Goal: Answer question/provide support: Share knowledge or assist other users

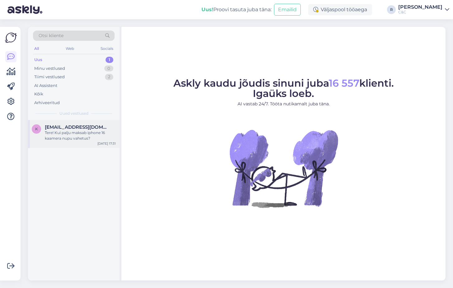
click at [85, 130] on div "Tere! Kui palju maksab iphone 16 kaamera nupu vahetus?" at bounding box center [80, 135] width 71 height 11
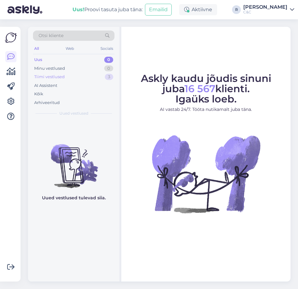
click at [96, 75] on div "Tiimi vestlused 3" at bounding box center [74, 77] width 82 height 9
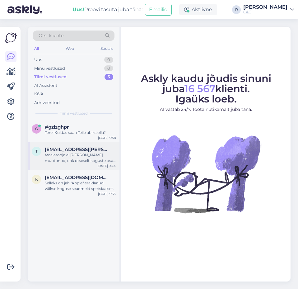
click at [82, 151] on span "[EMAIL_ADDRESS][PERSON_NAME][DOMAIN_NAME]" at bounding box center [77, 150] width 65 height 6
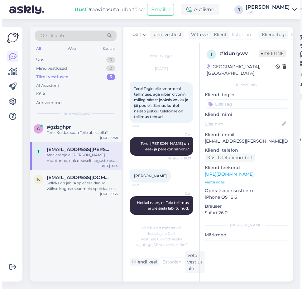
scroll to position [480, 0]
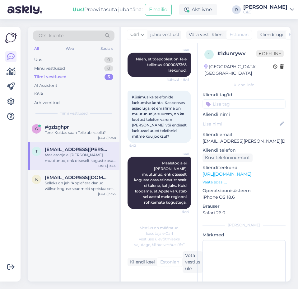
click at [298, 123] on div "Otsi kliente All Web Socials Uus 0 Minu vestlused 0 Tiimi vestlused 3 AI Assist…" at bounding box center [161, 154] width 274 height 270
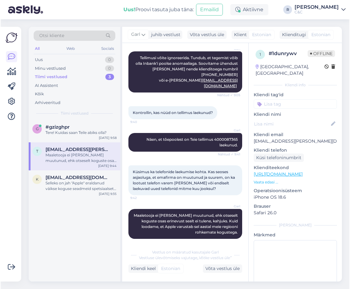
scroll to position [299, 0]
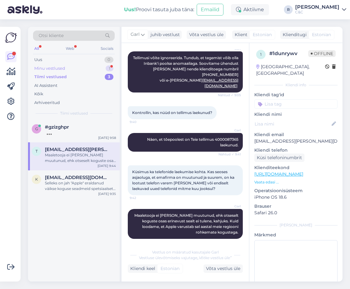
click at [106, 69] on div "1" at bounding box center [110, 68] width 8 height 6
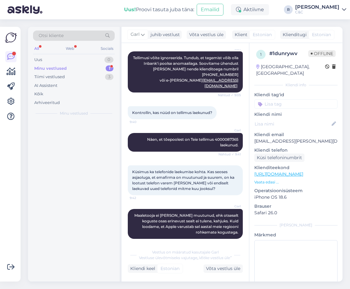
click at [106, 69] on div "1" at bounding box center [110, 68] width 8 height 6
click at [89, 125] on div "#najdtiwg" at bounding box center [80, 127] width 71 height 6
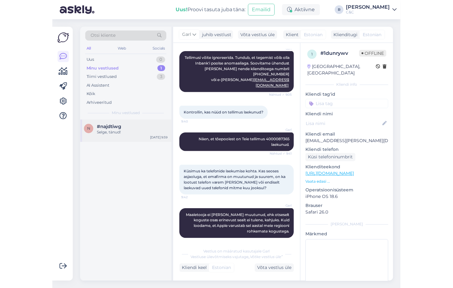
scroll to position [0, 0]
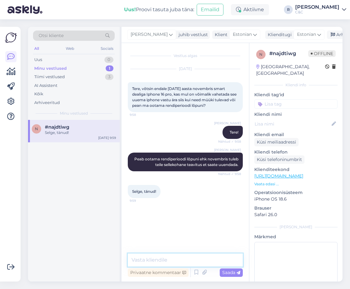
click at [208, 259] on textarea at bounding box center [185, 259] width 115 height 13
type textarea "Ikka, head!"
click at [298, 38] on div "Arhiveeri vestlus" at bounding box center [351, 35] width 48 height 8
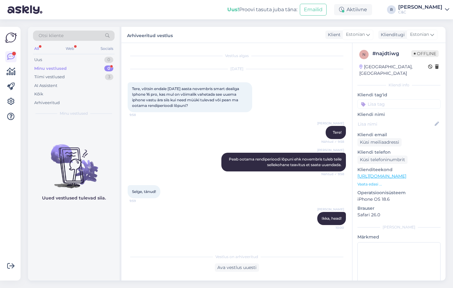
click at [271, 69] on div "[DATE]" at bounding box center [237, 69] width 218 height 6
click at [106, 70] on div "0" at bounding box center [108, 68] width 9 height 6
click at [106, 73] on div "Tiimi vestlused 3" at bounding box center [74, 77] width 82 height 9
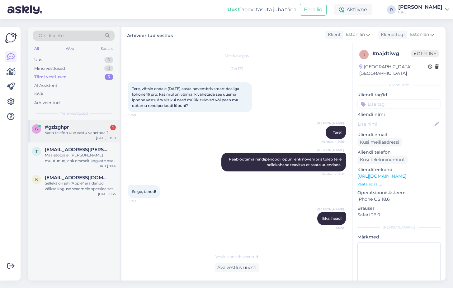
click at [91, 134] on div "Vana telefon uue vastu vahetada ?" at bounding box center [80, 133] width 71 height 6
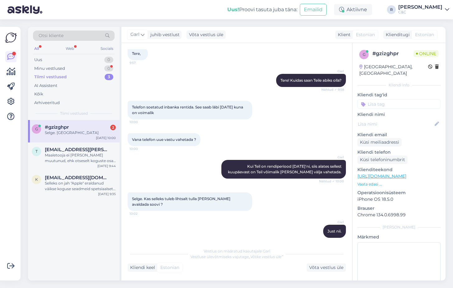
scroll to position [62, 0]
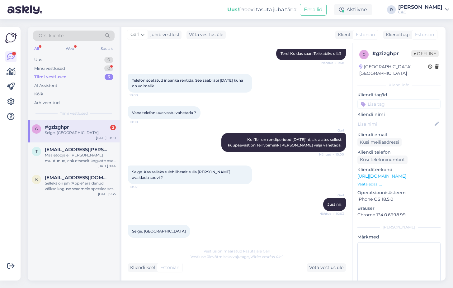
click at [251, 119] on div "Vana telefon uue vastu vahetada ? 10:00" at bounding box center [237, 112] width 218 height 27
click at [95, 131] on div "Selge. [GEOGRAPHIC_DATA]" at bounding box center [80, 133] width 71 height 6
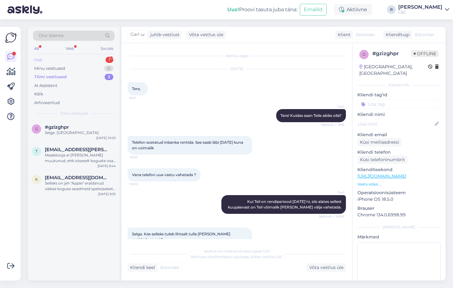
click at [93, 62] on div "Uus 1" at bounding box center [74, 59] width 82 height 9
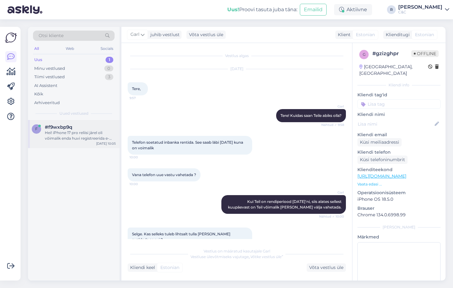
click at [85, 135] on div "Hei! iPhone 17 pro reliisi järel oli võimalik enda huvi registreerida e-mailiga…" at bounding box center [80, 135] width 71 height 11
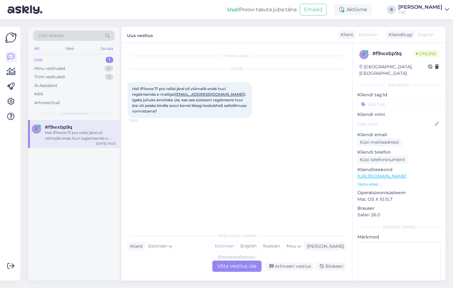
click at [235, 263] on div "Estonian to Estonian Võta vestlus üle" at bounding box center [236, 265] width 49 height 11
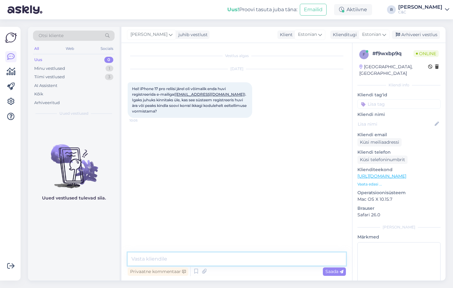
click at [232, 256] on textarea at bounding box center [237, 258] width 218 height 13
type textarea "Tere! See oli [PERSON_NAME] registreerimise jaoks huvi."
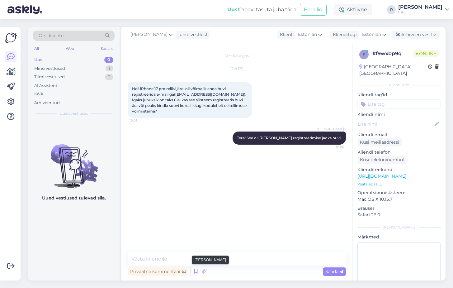
click at [196, 273] on icon at bounding box center [195, 270] width 7 height 9
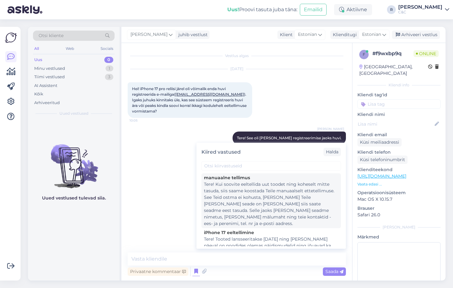
click at [238, 194] on div "Tere! Kui soovite eeltellida uut toodet ning koheselt mitte tasuda, siis saame …" at bounding box center [271, 204] width 134 height 46
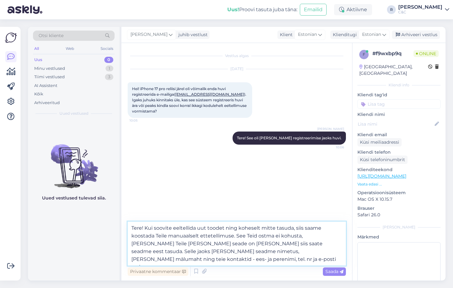
drag, startPoint x: 146, startPoint y: 226, endPoint x: 121, endPoint y: 226, distance: 25.5
click at [121, 226] on div "Otsi kliente All Web Socials Uus 0 Minu vestlused 1 Tiimi vestlused 3 AI Assist…" at bounding box center [236, 153] width 417 height 253
click at [222, 240] on textarea "Kui soovite eeltellida uut toodet ning koheselt mitte tasuda, siis saame koosta…" at bounding box center [237, 243] width 218 height 44
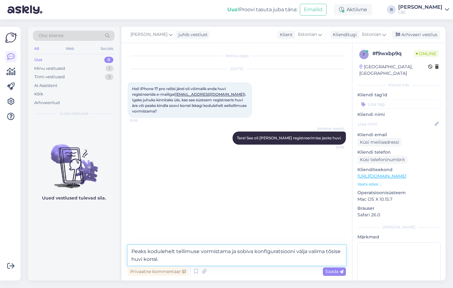
type textarea "Peaks kodulehelt tellimuse vormistama ja sobiva konfiguratsiooni välja valima t…"
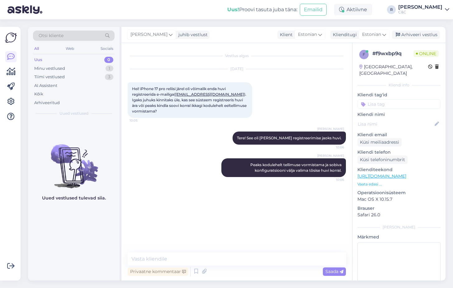
click at [298, 181] on p "Vaata edasi ..." at bounding box center [398, 184] width 83 height 6
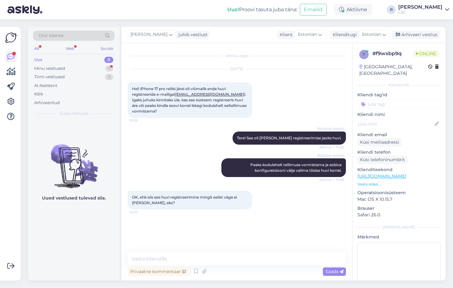
click at [222, 208] on div "OK, ehk siis see huvi registreerimine mingit eelist väga ei [PERSON_NAME], eks?…" at bounding box center [190, 199] width 125 height 19
click at [97, 69] on div "Minu vestlused 1" at bounding box center [74, 68] width 82 height 9
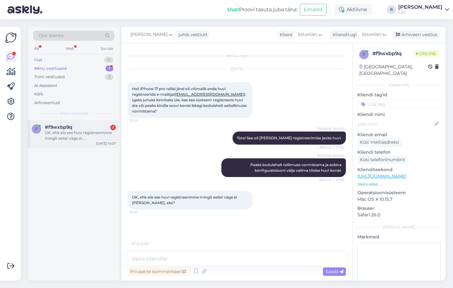
click at [94, 139] on div "OK, ehk siis see huvi registreerimine mingit eelist väga ei [PERSON_NAME], eks?" at bounding box center [80, 135] width 71 height 11
click at [197, 262] on textarea at bounding box center [237, 258] width 218 height 13
type textarea "R"
type textarea "Ei,"
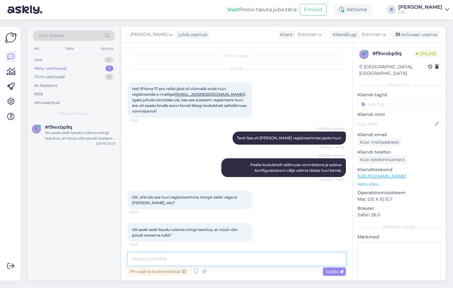
click at [207, 256] on textarea at bounding box center [237, 258] width 218 height 13
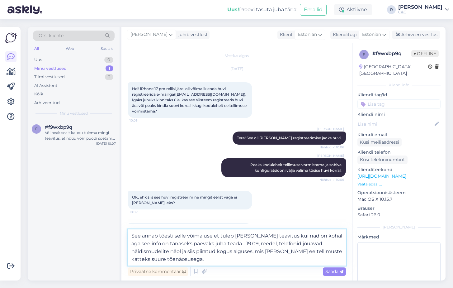
type textarea "See annab tõesti selle võimaluse et tuleb [PERSON_NAME] teavitus kui nad on koh…"
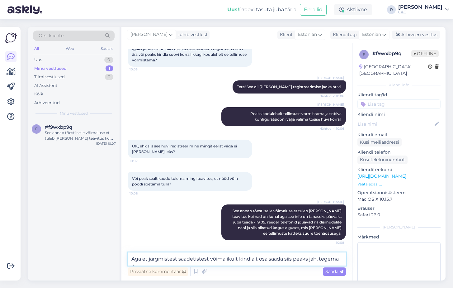
scroll to position [59, 0]
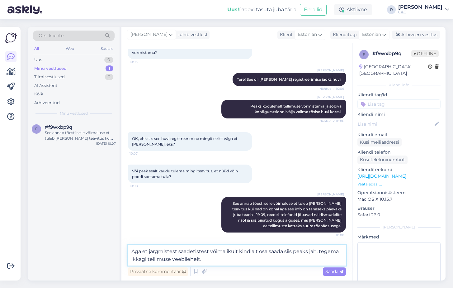
type textarea "Aga et järgmistest saadetistest võimalikult kindlalt osa saada siis peaks jah, …"
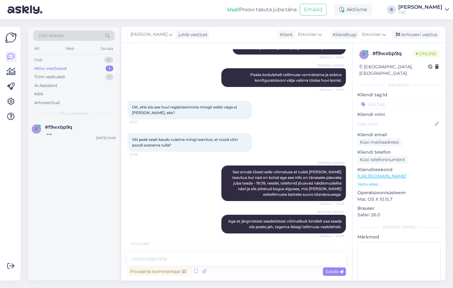
scroll to position [110, 0]
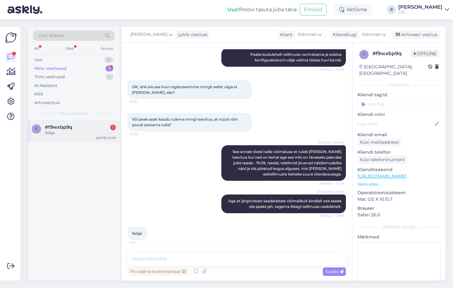
click at [103, 132] on div "Selge" at bounding box center [80, 133] width 71 height 6
click at [298, 33] on div "Arhiveeri vestlus" at bounding box center [416, 35] width 48 height 8
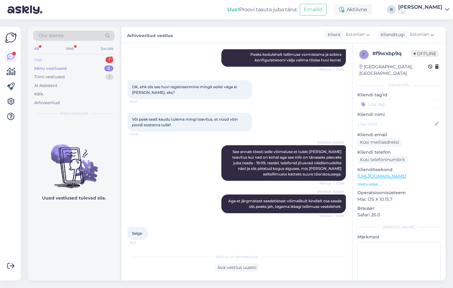
click at [103, 59] on div "Uus 1" at bounding box center [74, 59] width 82 height 9
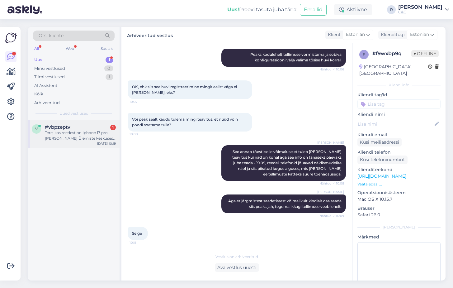
click at [84, 135] on div "Tere, kas reedest on Iphone 17 pro [PERSON_NAME] Ülemiste keskuses kaupluses [P…" at bounding box center [80, 135] width 71 height 11
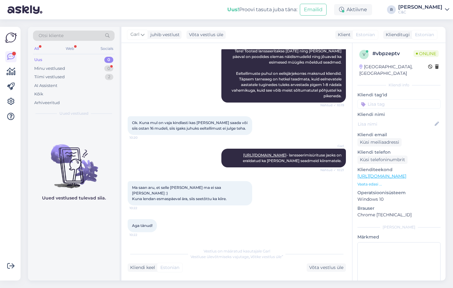
scroll to position [97, 0]
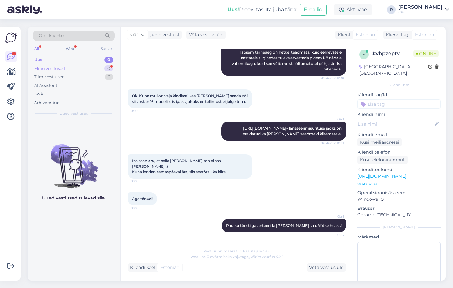
click at [107, 68] on div "0" at bounding box center [108, 68] width 9 height 6
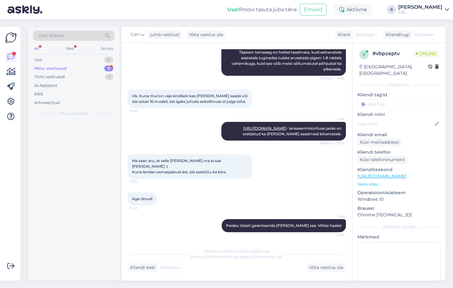
click at [107, 68] on div "0" at bounding box center [108, 68] width 9 height 6
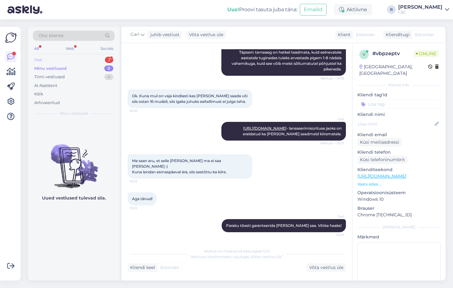
click at [93, 58] on div "Uus 2" at bounding box center [74, 59] width 82 height 9
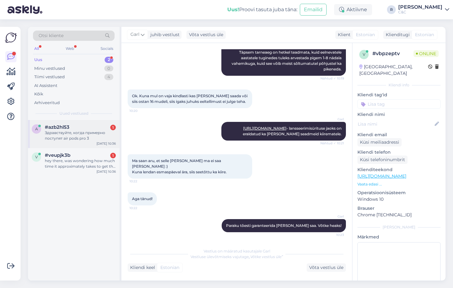
click at [89, 139] on div "Здравствуйте, когда примерно поступят air pods pro 3" at bounding box center [80, 135] width 71 height 11
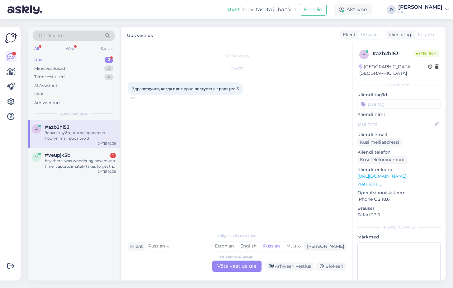
click at [239, 261] on div "Russian to Russian Võta vestlus üle" at bounding box center [236, 265] width 49 height 11
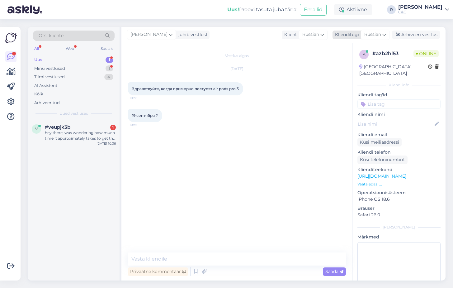
click at [298, 32] on icon at bounding box center [384, 34] width 4 height 7
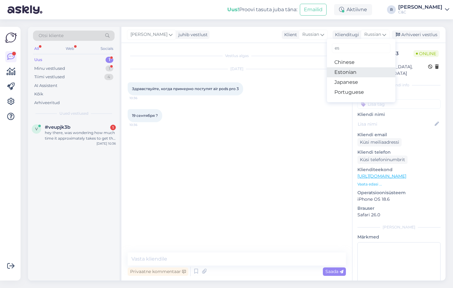
type input "es"
click at [298, 69] on link "Estonian" at bounding box center [361, 72] width 68 height 10
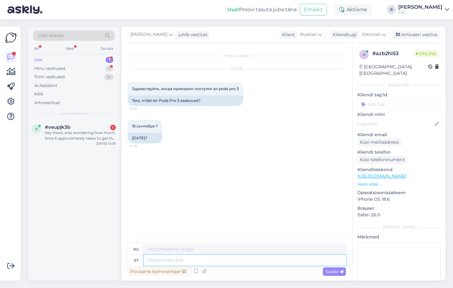
click at [176, 262] on textarea at bounding box center [245, 260] width 202 height 11
type textarea "Tere! E"
type textarea "Привет!"
type textarea "Tere! Esimesed mu"
type textarea "Привет! Первые!"
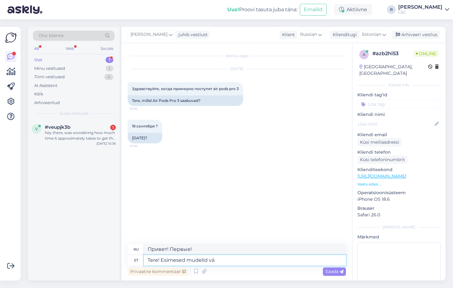
type textarea "Tere! Esimesed mudelid väg"
type textarea "Привет! Первые модели!"
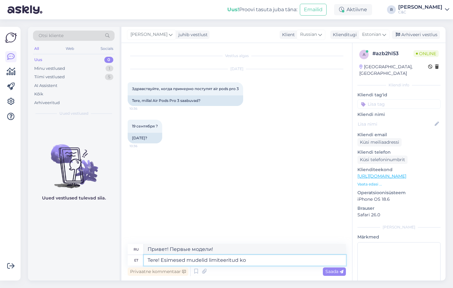
type textarea "Tere! Esimesed mudelid limiteeritud kog"
type textarea "Привет! Первые модели ограничены."
type textarea "Tere! Esimesed mudelid limiteeritud koguses j"
type textarea "Привет! Первые модели в ограниченном количестве."
type textarea "Tere! Esimesed mudelid limiteeritud koguses jõuavad 19"
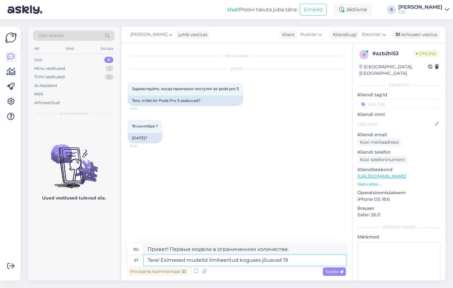
type textarea "Привет! Первые модели в ограниченном количестве уже в продаже."
type textarea "Tere! Esimesed mudelid limiteeritud koguses jõuavad 19. septe"
type textarea "Здравствуйте! Первые модели лимитированной серии поступят в продажу 19-го числа."
type textarea "Tere! Esimesed mudelid limiteeritud koguses jõuavad [DATE]"
type textarea "Здравствуйте! Первые модели лимитированной серии поступят в продажу 19 сентября."
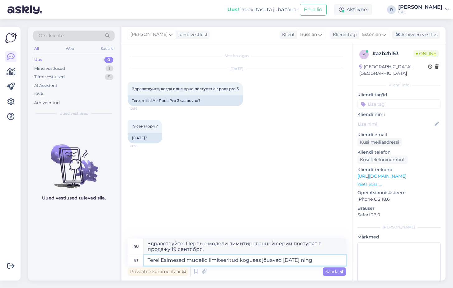
type textarea "Tere! Esimesed mudelid limiteeritud koguses jõuavad [DATE] ning"
type textarea "Привет! Первые модели лимитированной серии поступят в продажу 19 сентября."
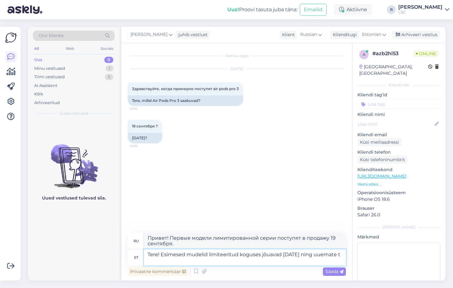
type textarea "Tere! Esimesed mudelid limiteeritud koguses jõuavad [DATE] ning uuemate ta"
type textarea "Здравствуйте! Первые модели лимитированной серии поступят в продажу 19 сентября…"
type textarea "Tere! Esimesed mudelid limiteeritud koguses jõuavad [DATE] ning uuemate tarneae…"
type textarea "Здравствуйте! Первые модели лимитированной серии поступят в продажу 19 сентября…"
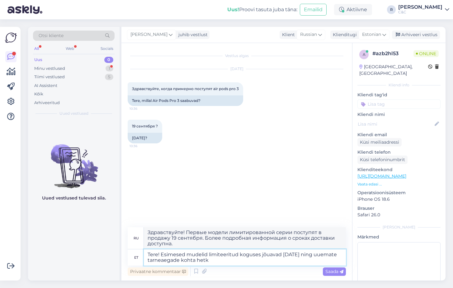
type textarea "Tere! Esimesed mudelid limiteeritud koguses jõuavad [DATE] ning uuemate tarneae…"
type textarea "Здравствуйте! Первые модели в ограниченном количестве поступят 19 сентября. Под…"
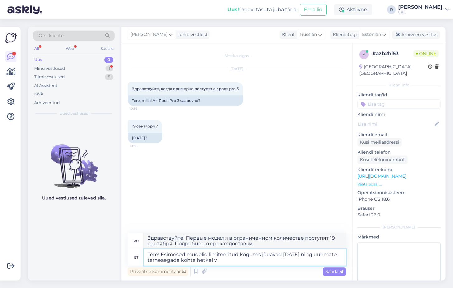
type textarea "Tere! Esimesed mudelid limiteeritud koguses jõuavad [DATE] ning uuemate tarneae…"
type textarea "Здравствуйте! Первые модели в ограниченном количестве поступят 19 сентября. Бол…"
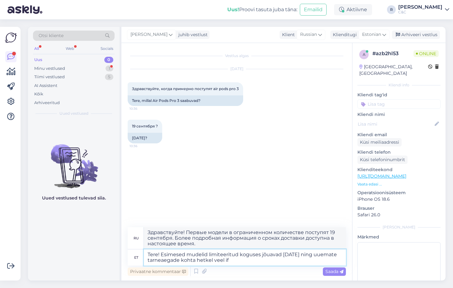
type textarea "Tere! Esimesed mudelid limiteeritud koguses jõuavad [DATE] ning uuemate tarneae…"
type textarea "Здравствуйте! Первые модели из лимитированной серии поступят в продажу 19 сентя…"
type textarea "Tere! Esimesed mudelid limiteeritud koguses jõuavad [DATE] ning uuemate tarneae…"
type textarea "Здравствуйте! Первые модели из лимитированной серии поступят в продажу 19 сентя…"
type textarea "Tere! Esimesed mudelid limiteeritud koguses jõuavad [DATE] ning uuemate tarneae…"
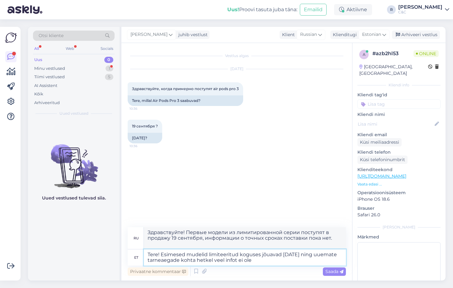
type textarea "Здравствуйте! Первые модели лимитированной серии поступят в продажу 19 сентября…"
type textarea "Tere! Esimesed mudelid limiteeritud koguses jõuavad [DATE] ning uuemate tarneae…"
click at [298, 268] on span "Saada" at bounding box center [334, 271] width 18 height 6
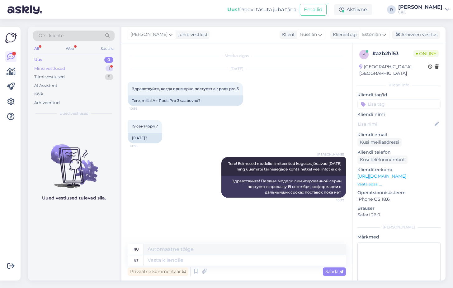
click at [82, 69] on div "Minu vestlused 1" at bounding box center [74, 68] width 82 height 9
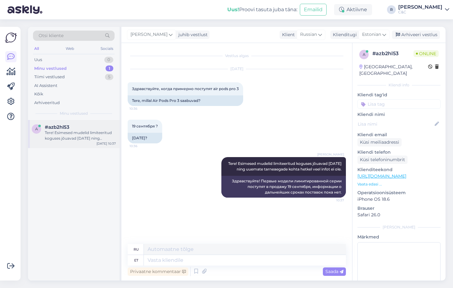
click at [70, 123] on div "a #azb2hl53 Tere! Esimesed mudelid limiteeritud koguses jõuavad [DATE] ning uue…" at bounding box center [74, 134] width 92 height 28
click at [96, 68] on div "Minu vestlused 1" at bounding box center [74, 68] width 82 height 9
click at [89, 78] on div "Tiimi vestlused 5" at bounding box center [74, 77] width 82 height 9
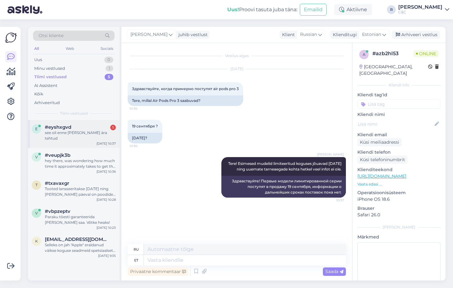
click at [77, 129] on div "#eyshxgvd 1" at bounding box center [80, 127] width 71 height 6
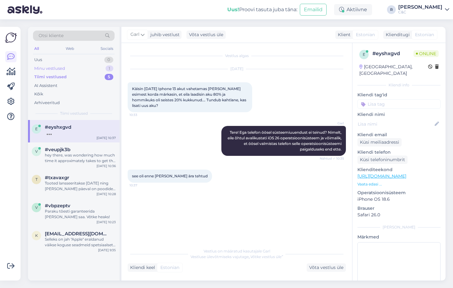
click at [96, 69] on div "Minu vestlused 1" at bounding box center [74, 68] width 82 height 9
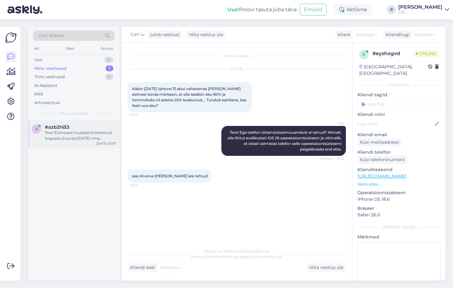
click at [72, 134] on div "Tere! Esimesed mudelid limiteeritud koguses jõuavad [DATE] ning uuemate tarneae…" at bounding box center [80, 135] width 71 height 11
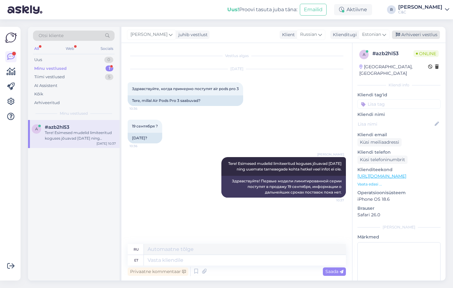
click at [298, 36] on div "Arhiveeri vestlus" at bounding box center [416, 35] width 48 height 8
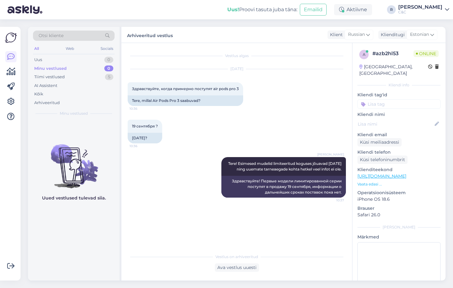
click at [106, 66] on div "0" at bounding box center [108, 68] width 9 height 6
click at [99, 81] on div "AI Assistent" at bounding box center [74, 85] width 82 height 9
click at [104, 74] on div "Tiimi vestlused 5" at bounding box center [74, 77] width 82 height 9
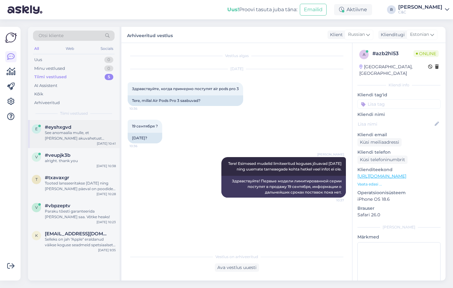
click at [93, 133] on div "See anomaalia mulle, et [PERSON_NAME] akuvahetust muutust ei tajunud ja [PERSON…" at bounding box center [80, 135] width 71 height 11
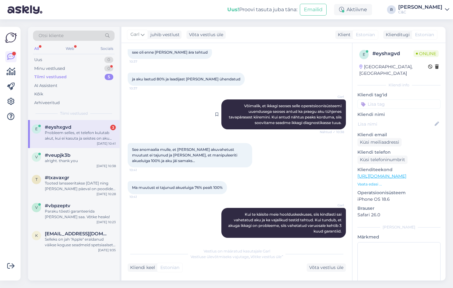
scroll to position [183, 0]
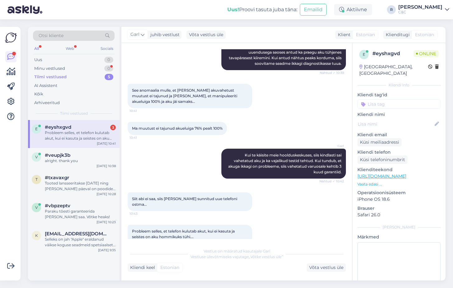
click at [190, 128] on div "Ma muutust ei tajunud akueluiga 76% pealt 100% 10:41" at bounding box center [177, 128] width 99 height 13
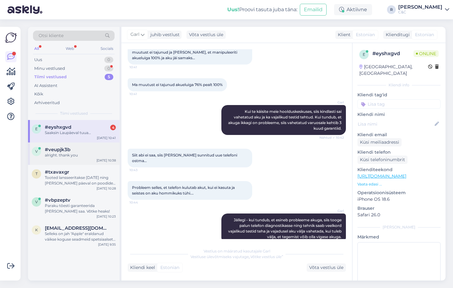
scroll to position [253, 0]
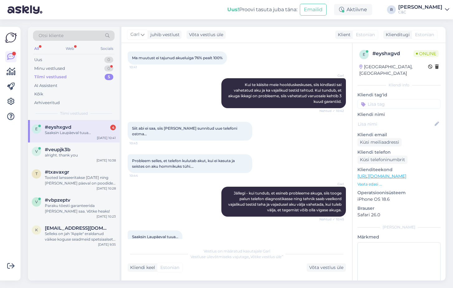
click at [170, 181] on div "Garl Jällegi - kui tundub, et esineb probleeme akuga, siis tooge palun telefon …" at bounding box center [237, 202] width 218 height 44
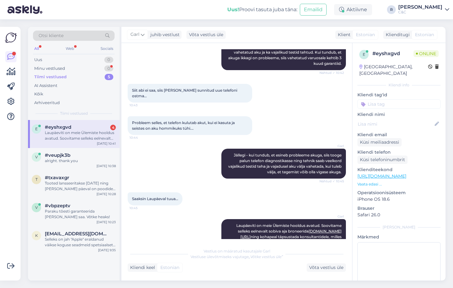
click at [165, 155] on div "Garl Jällegi - kui tundub, et esineb probleeme akuga, siis tooge palun telefon …" at bounding box center [237, 164] width 218 height 44
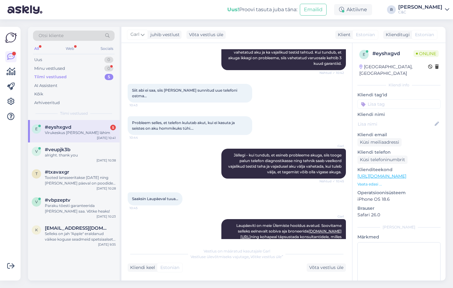
scroll to position [318, 0]
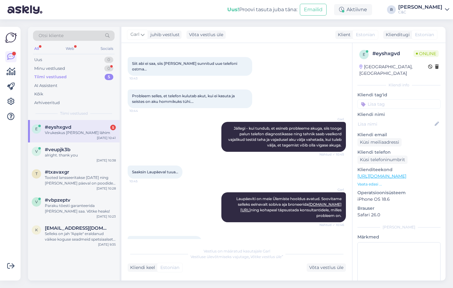
click at [151, 137] on div "Garl Jällegi - kui tundub, et esineb probleeme akuga, siis tooge palun telefon …" at bounding box center [237, 137] width 218 height 44
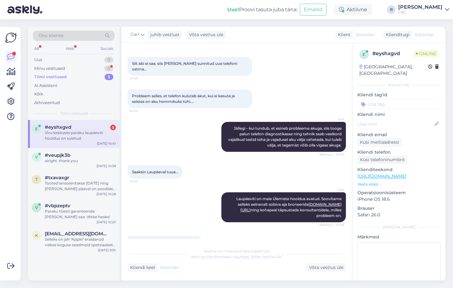
scroll to position [345, 0]
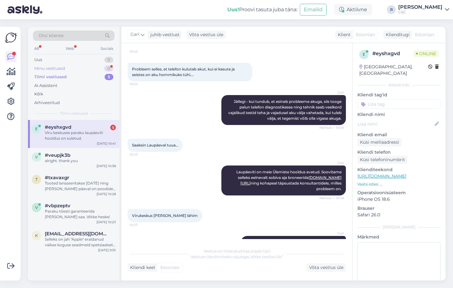
click at [103, 68] on div "Minu vestlused 0" at bounding box center [74, 68] width 82 height 9
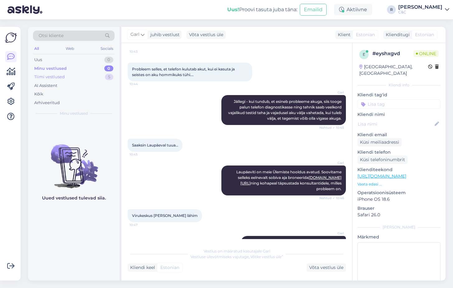
click at [102, 74] on div "Tiimi vestlused 5" at bounding box center [74, 77] width 82 height 9
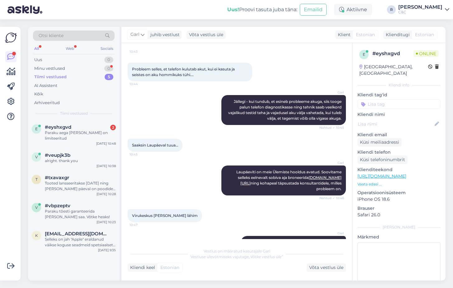
scroll to position [398, 0]
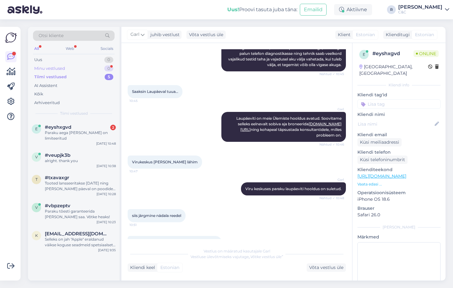
click at [93, 72] on div "Minu vestlused 0" at bounding box center [74, 68] width 82 height 9
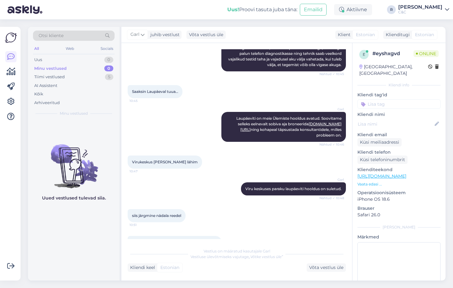
click at [152, 112] on div "[PERSON_NAME] on meie Ülemiste hooldus avatud. Soovitame selleks eelnevalt sobi…" at bounding box center [237, 127] width 218 height 44
drag, startPoint x: 97, startPoint y: 81, endPoint x: 99, endPoint y: 78, distance: 3.2
click at [99, 78] on div "Tiimi vestlused 5" at bounding box center [74, 77] width 82 height 9
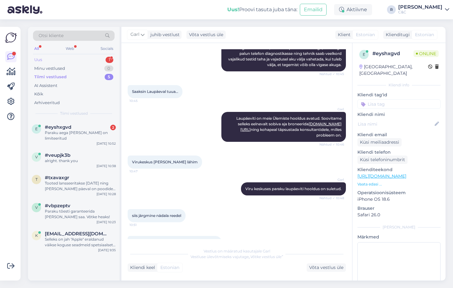
click at [101, 61] on div "Uus 1" at bounding box center [74, 59] width 82 height 9
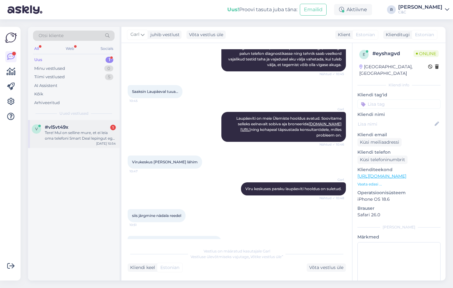
click at [84, 132] on div "Tere! Mul on selline mure, et ei leia oma telefoni Smart Deal lepingut ega ka a…" at bounding box center [80, 135] width 71 height 11
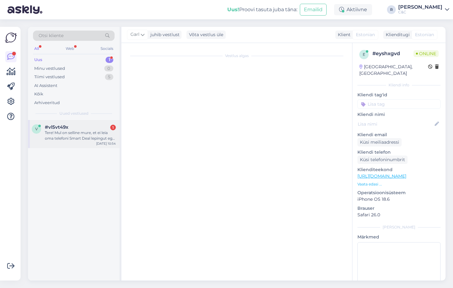
scroll to position [0, 0]
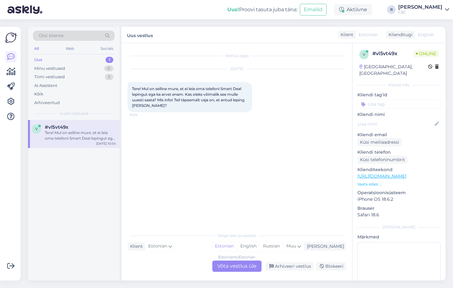
click at [231, 261] on div "Estonian to Estonian Võta vestlus üle" at bounding box center [236, 265] width 49 height 11
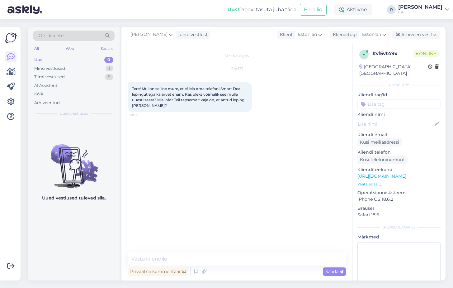
click at [217, 252] on div "Vestlus algas [DATE] Tere! Mul on selline mure, et ei leia oma telefoni Smart D…" at bounding box center [236, 161] width 231 height 237
drag, startPoint x: 217, startPoint y: 252, endPoint x: 215, endPoint y: 256, distance: 5.0
click at [215, 256] on div "Vestlus algas [DATE] Tere! Mul on selline mure, et ei leia oma telefoni Smart D…" at bounding box center [236, 161] width 231 height 237
click at [214, 256] on textarea at bounding box center [237, 258] width 218 height 13
type textarea "Tere! Nimest piisab."
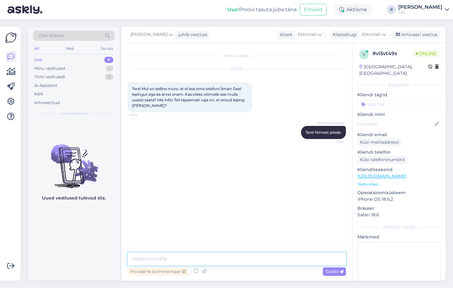
click at [159, 259] on textarea at bounding box center [237, 258] width 218 height 13
type textarea "Ning mis seade täpsemalt?"
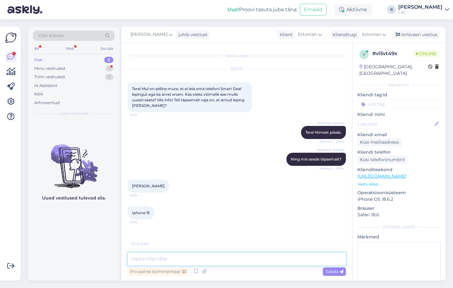
type textarea "L"
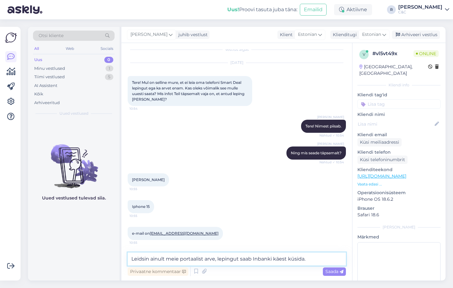
type textarea "Leidsin ainult meie portaalist arve, lepingut saab Inbanki käest küsida."
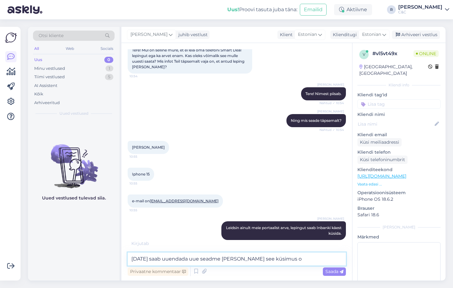
type textarea "[DATE] saab uuendada uue seadme [PERSON_NAME] see küsimus on"
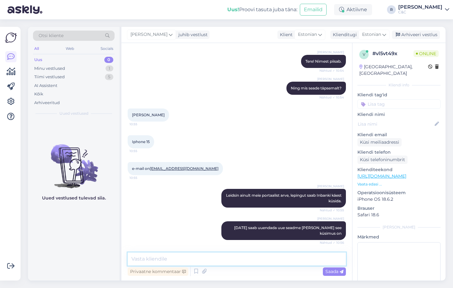
scroll to position [98, 0]
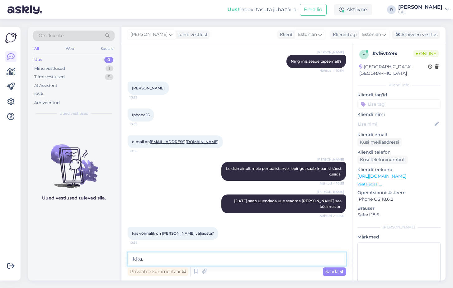
type textarea "Ikka."
drag, startPoint x: 149, startPoint y: 261, endPoint x: 116, endPoint y: 254, distance: 33.6
click at [116, 254] on div "Otsi kliente All Web Socials Uus 0 Minu vestlused 1 Tiimi vestlused 5 AI Assist…" at bounding box center [236, 153] width 417 height 253
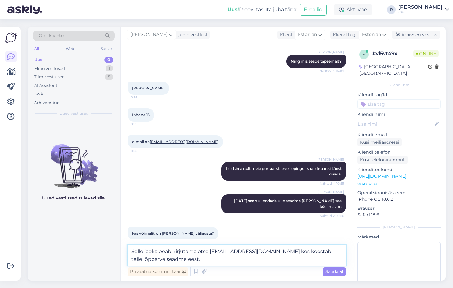
type textarea "Selle jaoks peab kirjutama otse [EMAIL_ADDRESS][DOMAIN_NAME] kes koostab teile …"
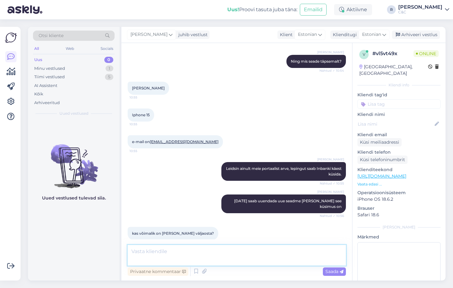
scroll to position [130, 0]
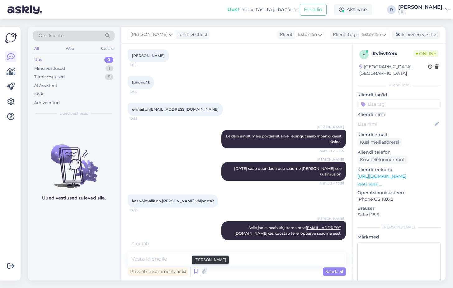
click at [195, 272] on icon at bounding box center [195, 270] width 7 height 9
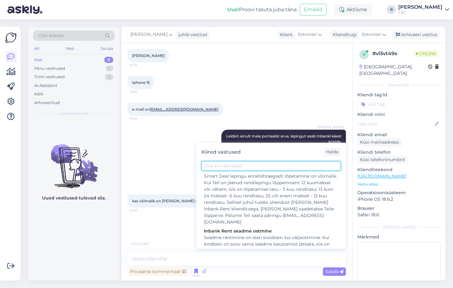
click at [230, 166] on input "text" at bounding box center [270, 166] width 139 height 10
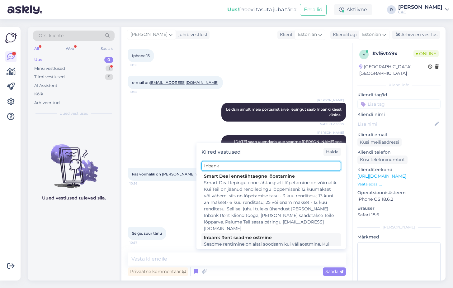
scroll to position [0, 0]
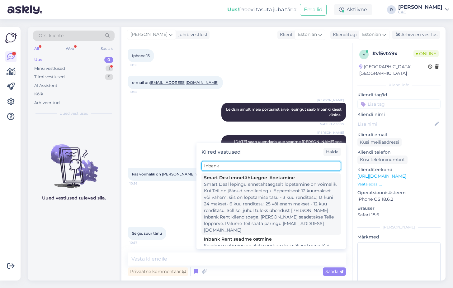
type input "inbank"
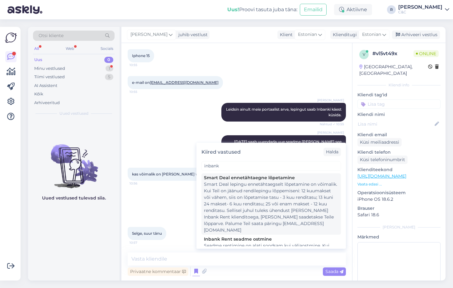
click at [248, 205] on div "Smart Deal lepingu ennetähtaegselt lõpetamine on võimalik. Kui Teil on jäänud r…" at bounding box center [271, 207] width 134 height 52
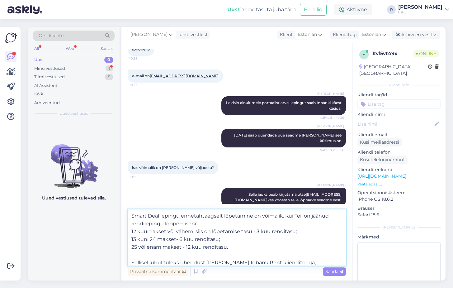
click at [239, 231] on textarea "Smart Deal lepingu ennetähtaegselt lõpetamine on võimalik. Kui Teil on jäänud r…" at bounding box center [237, 237] width 218 height 56
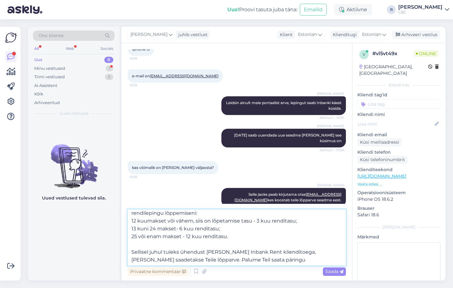
scroll to position [11, 0]
click at [285, 256] on textarea "Smart Deal lepingu ennetähtaegselt lõpetamine on võimalik. Kui Teil on jäänud r…" at bounding box center [237, 237] width 218 height 56
drag, startPoint x: 275, startPoint y: 261, endPoint x: 126, endPoint y: 247, distance: 149.8
click at [126, 247] on div "Vestlus algas [DATE] Tere! Mul on selline mure, et ei leia oma telefoni Smart D…" at bounding box center [236, 161] width 231 height 237
type textarea "Smart Deal lepingu ennetähtaegselt lõpetamine on võimalik. Kui Teil on jäänud r…"
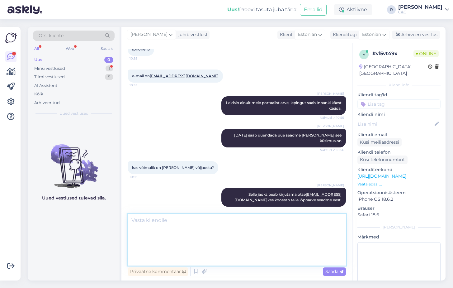
scroll to position [212, 0]
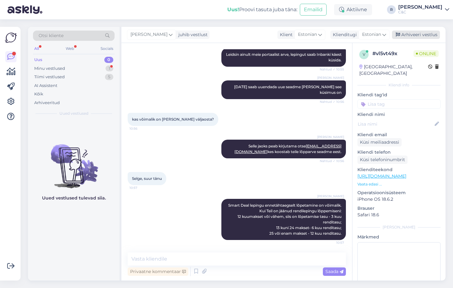
click at [298, 33] on div "Arhiveeri vestlus" at bounding box center [416, 35] width 48 height 8
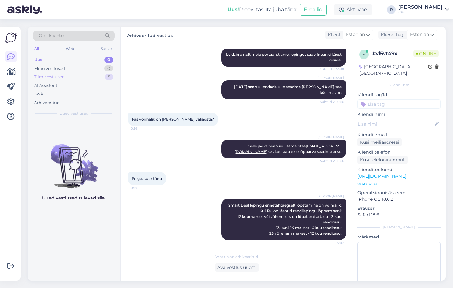
click at [114, 76] on div "Tiimi vestlused 5" at bounding box center [74, 77] width 82 height 9
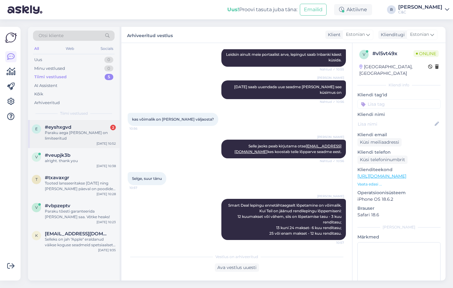
click at [85, 126] on div "#eyshxgvd 2" at bounding box center [80, 127] width 71 height 6
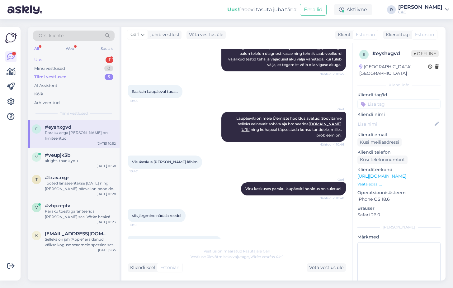
click at [60, 61] on div "Uus 1" at bounding box center [74, 59] width 82 height 9
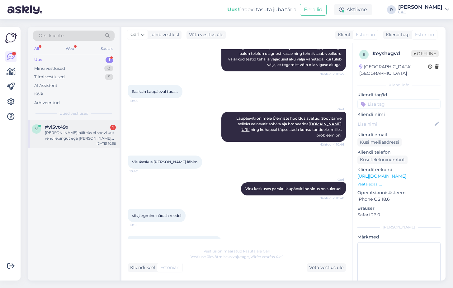
click at [49, 131] on div "[PERSON_NAME] näiteks ei soovi uut rendilepingut ega [PERSON_NAME] seadet enam,…" at bounding box center [80, 135] width 71 height 11
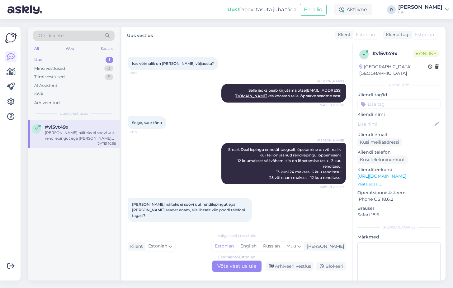
click at [225, 267] on div "Estonian to Estonian Võta vestlus üle" at bounding box center [236, 265] width 49 height 11
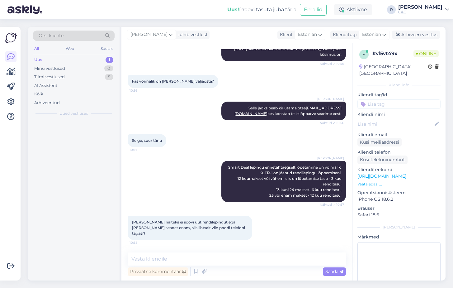
scroll to position [244, 0]
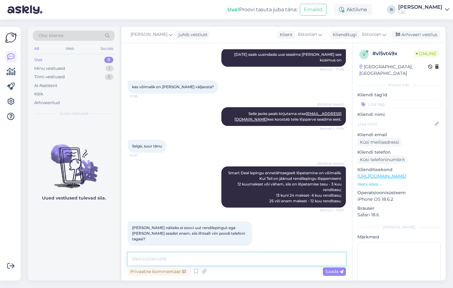
click at [216, 256] on textarea at bounding box center [237, 258] width 218 height 13
type textarea "Y"
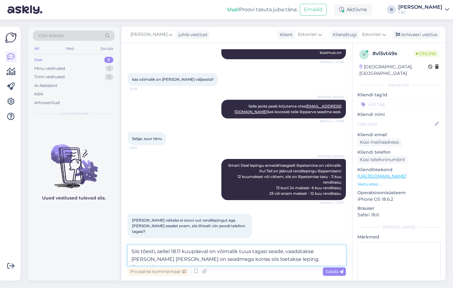
type textarea "Siis tõesti, sellel 18.11 kuupäeval on võimalik tuua tagasi seade, vaadatakse […"
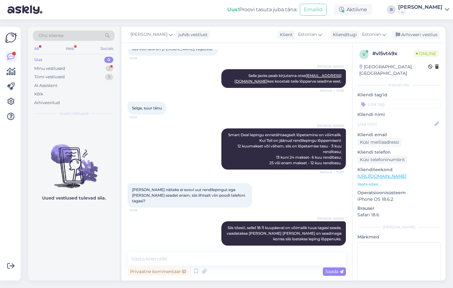
scroll to position [309, 0]
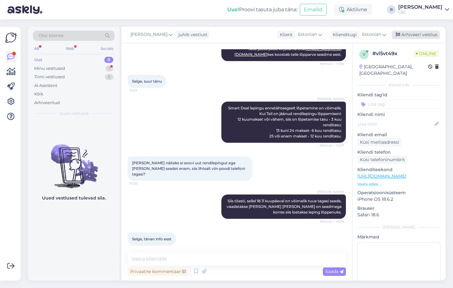
click at [298, 32] on div "Arhiveeri vestlus" at bounding box center [416, 35] width 48 height 8
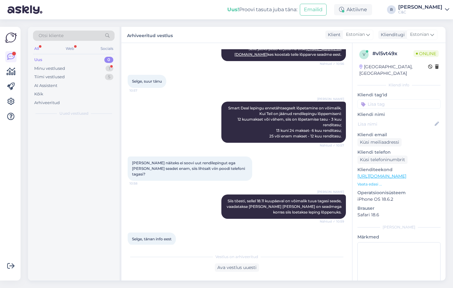
scroll to position [311, 0]
